Goal: Information Seeking & Learning: Learn about a topic

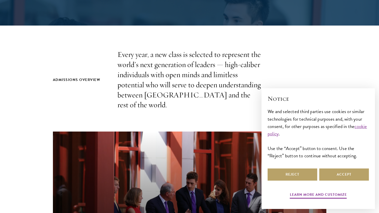
scroll to position [191, 0]
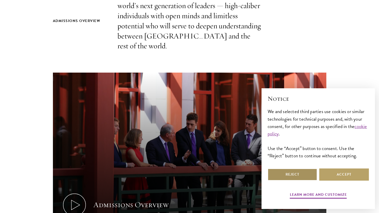
click at [185, 173] on button "Reject" at bounding box center [293, 175] width 50 height 12
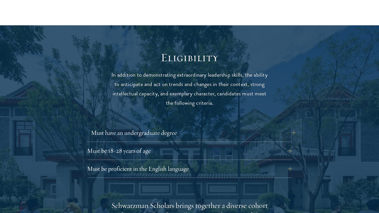
scroll to position [659, 0]
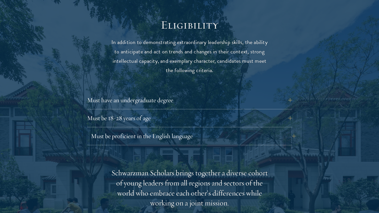
click at [185, 130] on button "Must be proficient in the English language" at bounding box center [193, 136] width 205 height 12
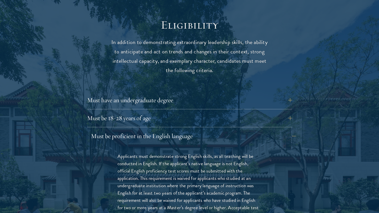
click at [185, 130] on button "Must be proficient in the English language" at bounding box center [193, 136] width 205 height 12
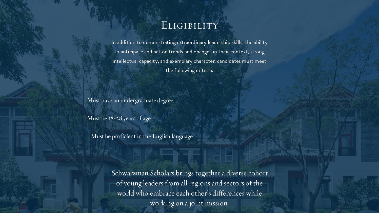
click at [185, 130] on button "Must be proficient in the English language" at bounding box center [193, 136] width 205 height 12
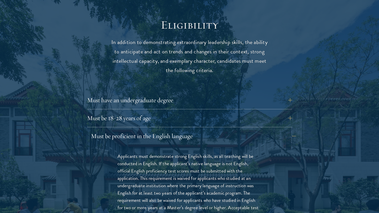
click at [185, 130] on button "Must be proficient in the English language" at bounding box center [193, 136] width 205 height 12
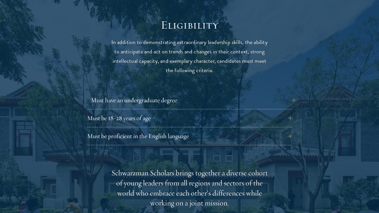
click at [185, 94] on button "Must have an undergraduate degree" at bounding box center [193, 100] width 205 height 12
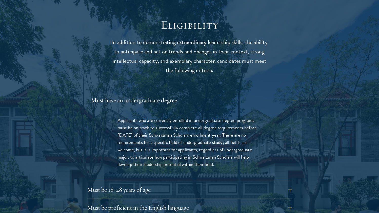
click at [185, 94] on button "Must have an undergraduate degree" at bounding box center [193, 100] width 205 height 12
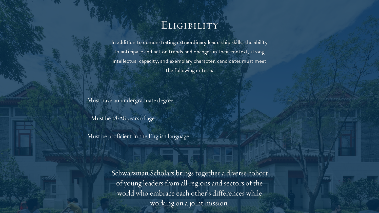
click at [185, 112] on button "Must be 18-28 years of age" at bounding box center [193, 118] width 205 height 12
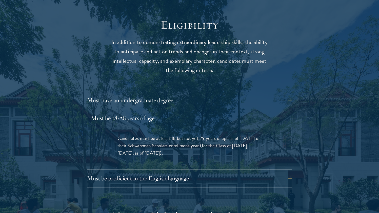
click at [185, 112] on button "Must be 18-28 years of age" at bounding box center [193, 118] width 205 height 12
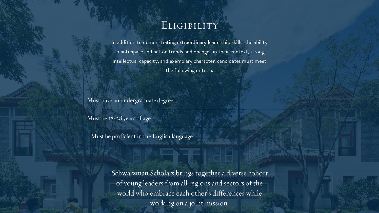
click at [185, 130] on button "Must be proficient in the English language" at bounding box center [193, 136] width 205 height 12
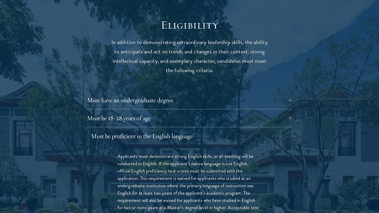
click at [185, 130] on button "Must be proficient in the English language" at bounding box center [193, 136] width 205 height 12
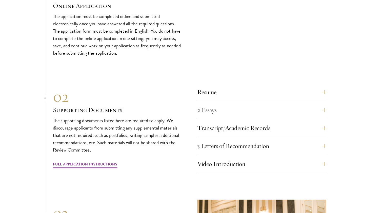
scroll to position [1538, 0]
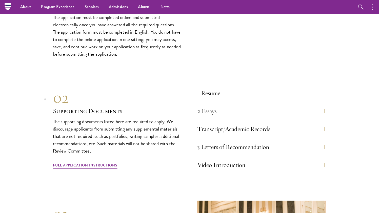
click at [185, 87] on button "Resume" at bounding box center [265, 93] width 129 height 12
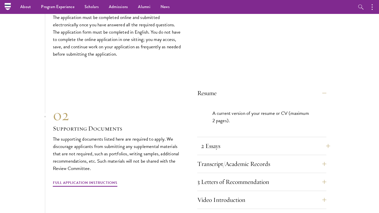
click at [185, 140] on button "2 Essays" at bounding box center [265, 146] width 129 height 12
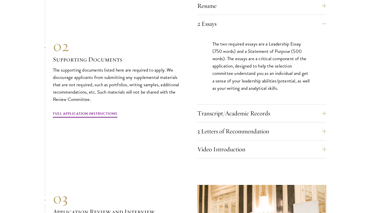
scroll to position [1669, 0]
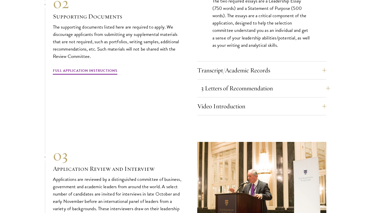
click at [185, 82] on button "3 Letters of Recommendation" at bounding box center [265, 88] width 129 height 12
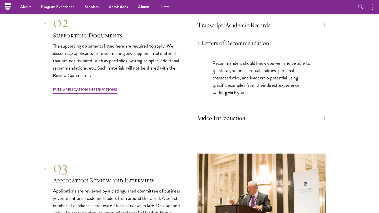
scroll to position [1642, 0]
